Goal: Download file/media

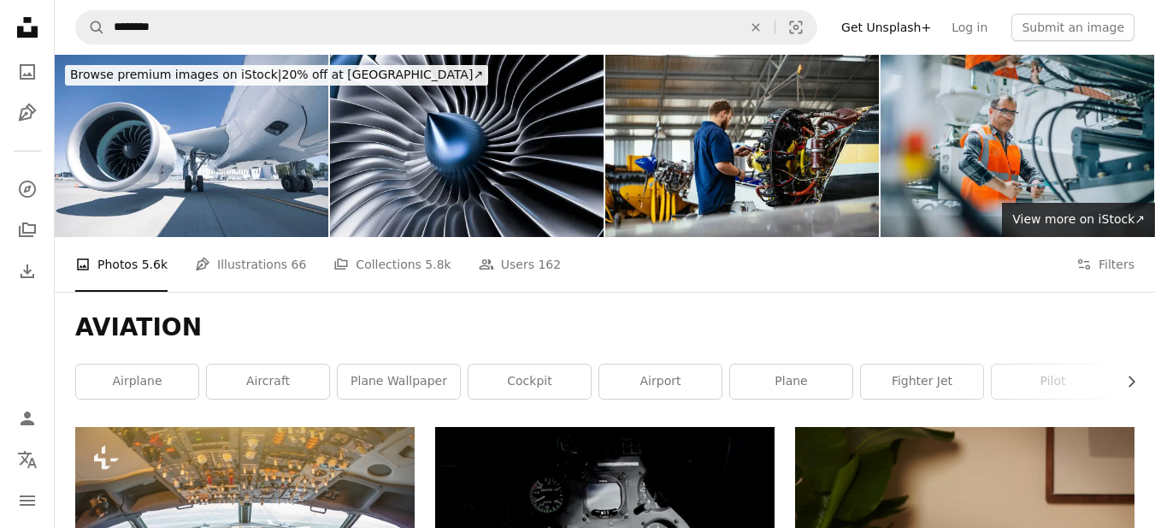
scroll to position [435, 0]
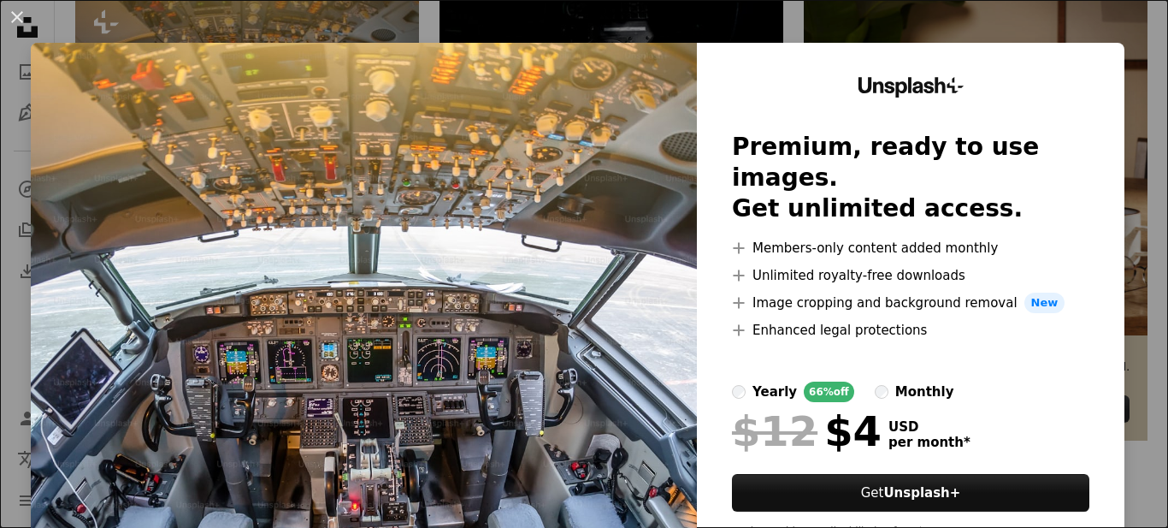
click at [21, 9] on button "An X shape" at bounding box center [17, 17] width 21 height 21
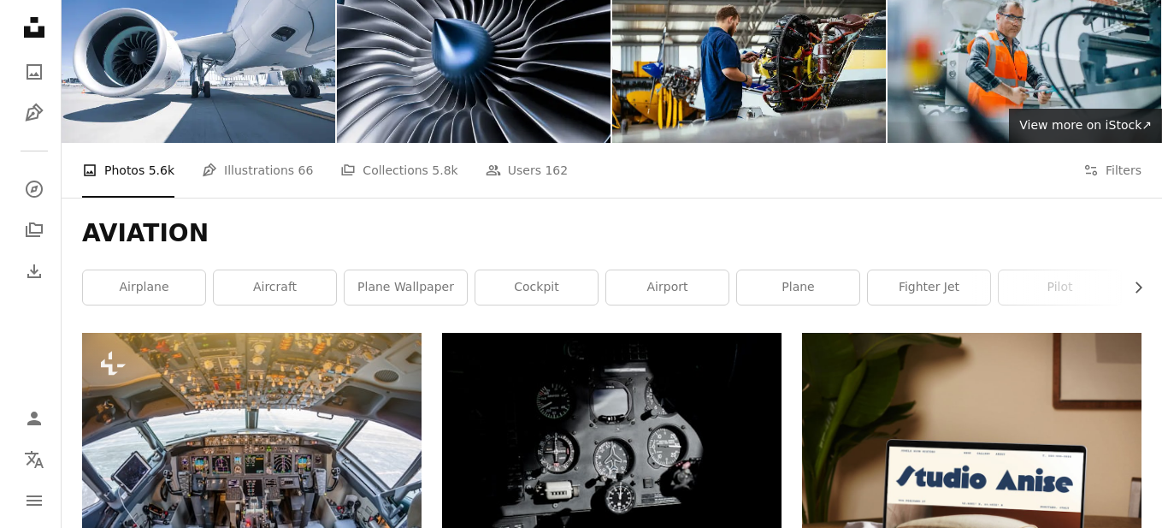
scroll to position [221, 0]
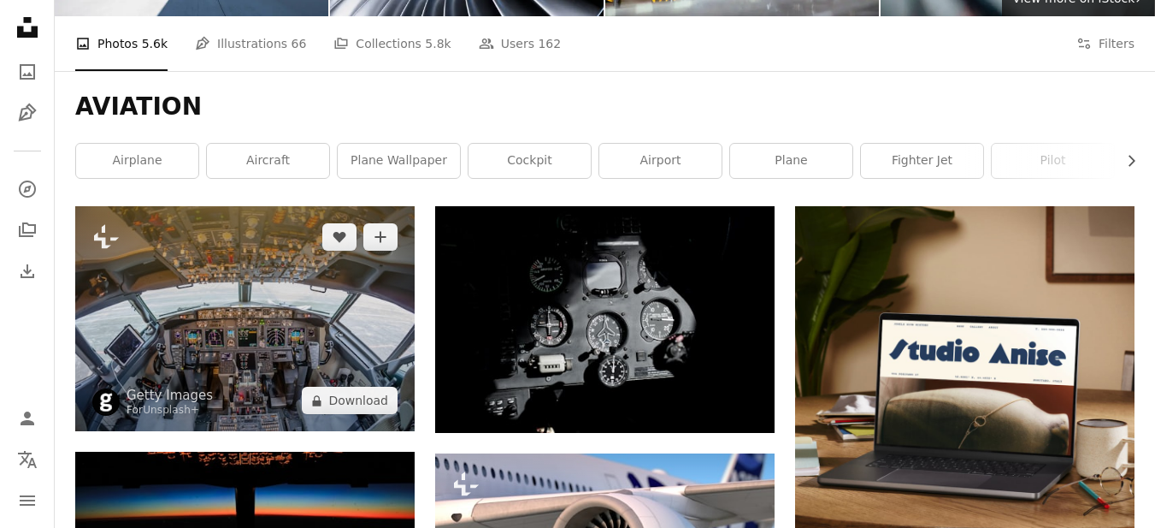
click at [257, 324] on img at bounding box center [244, 318] width 339 height 225
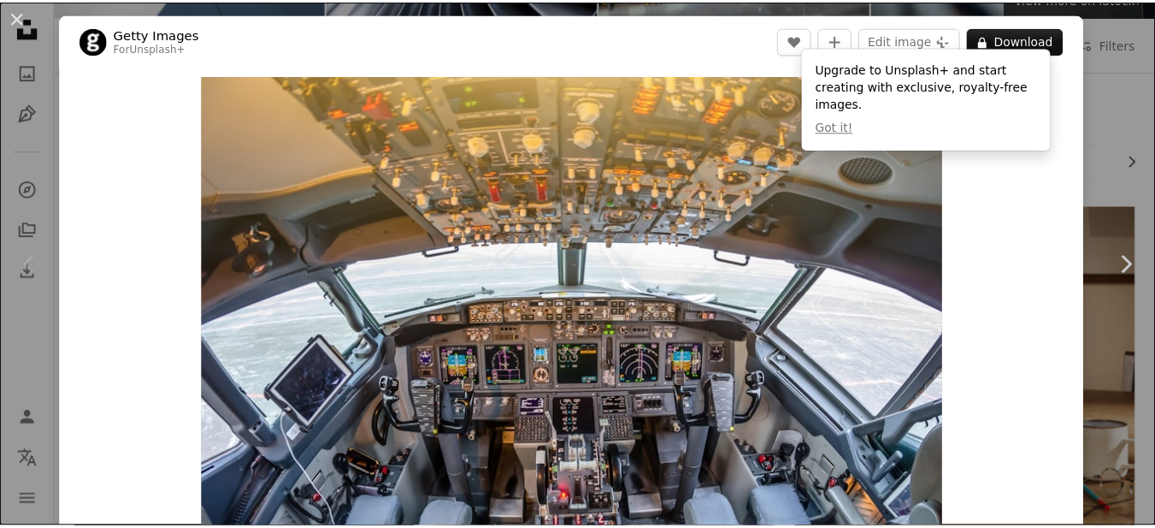
scroll to position [427, 0]
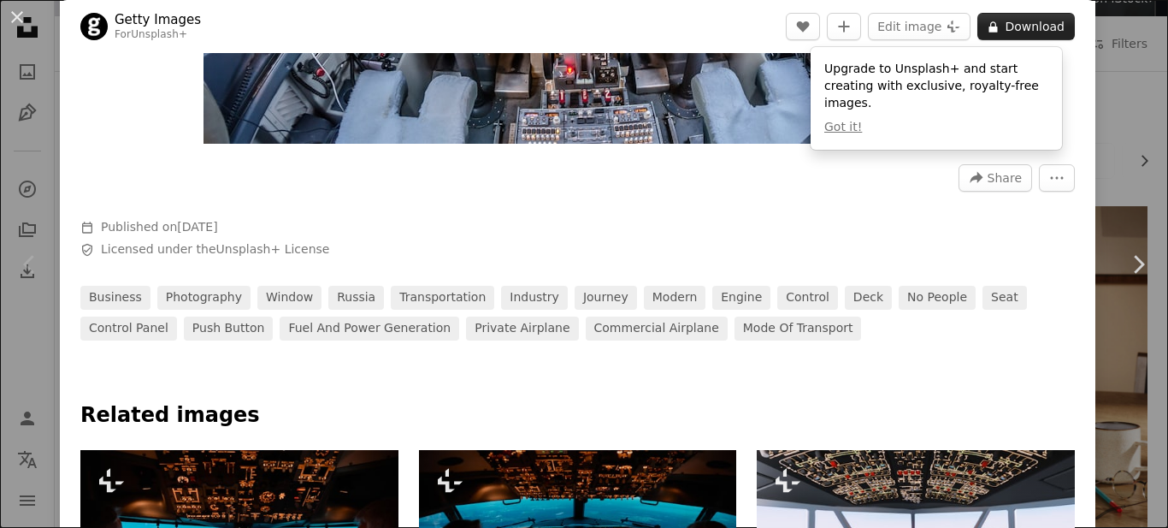
click at [1005, 16] on button "A lock Download" at bounding box center [1025, 26] width 97 height 27
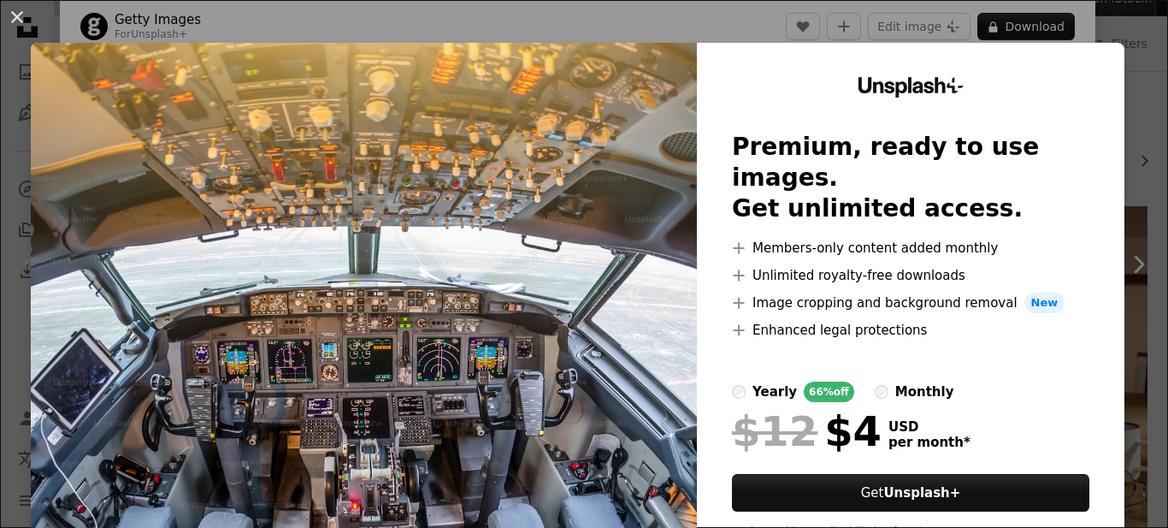
click at [1137, 42] on div "An X shape Unsplash+ Premium, ready to use images. Get unlimited access. A plus…" at bounding box center [584, 264] width 1168 height 528
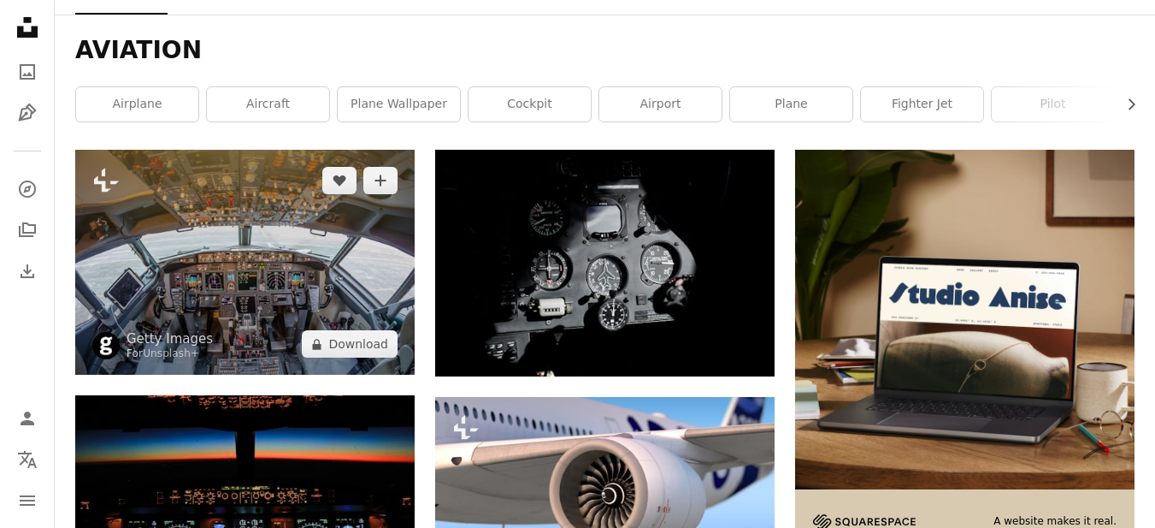
scroll to position [392, 0]
